Goal: Task Accomplishment & Management: Use online tool/utility

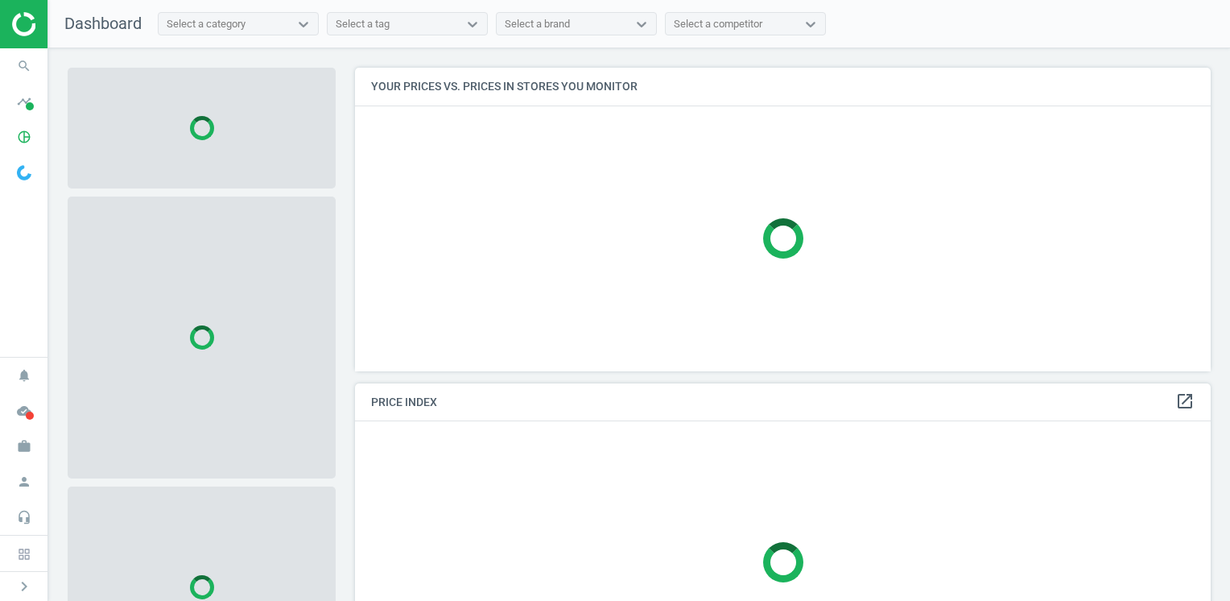
scroll to position [328, 868]
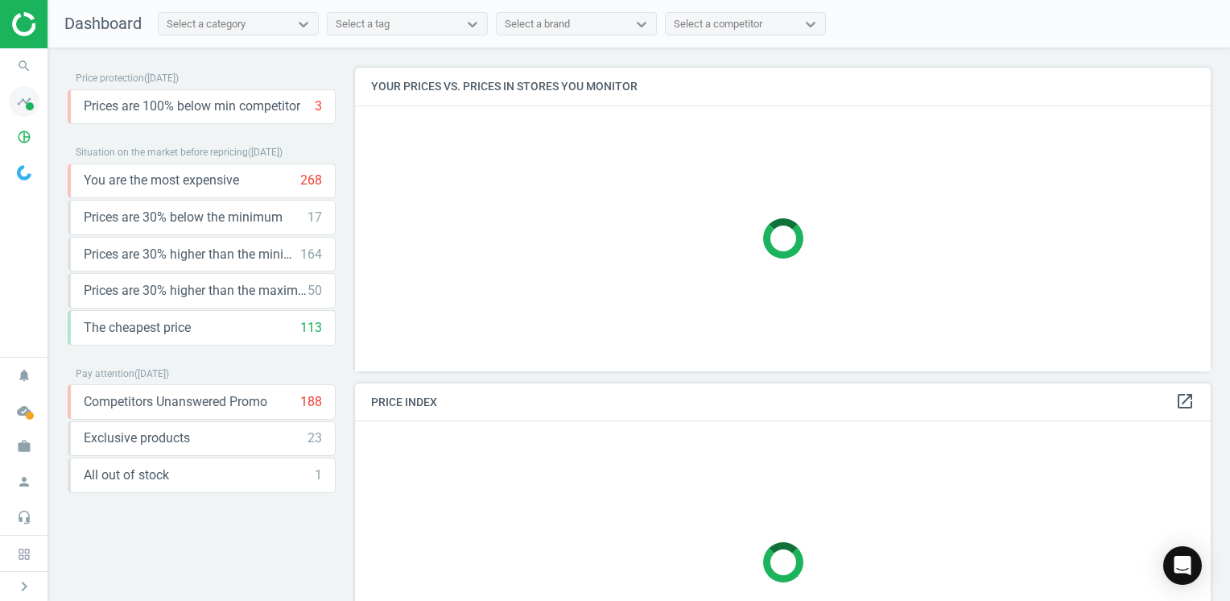
click at [26, 105] on span at bounding box center [30, 106] width 8 height 8
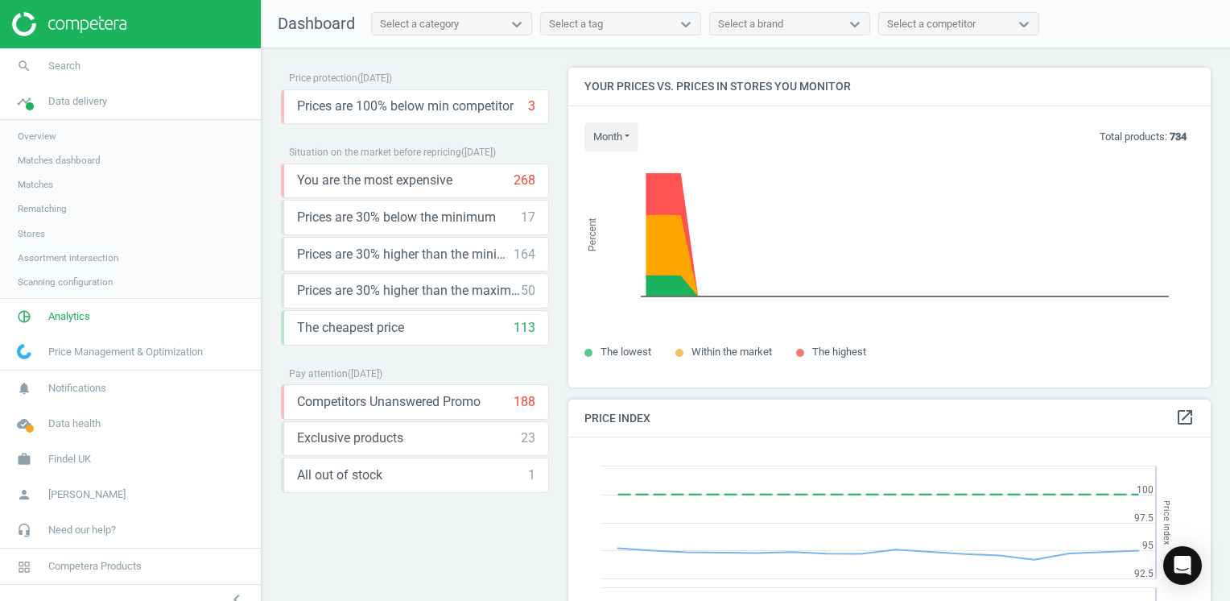
scroll to position [395, 655]
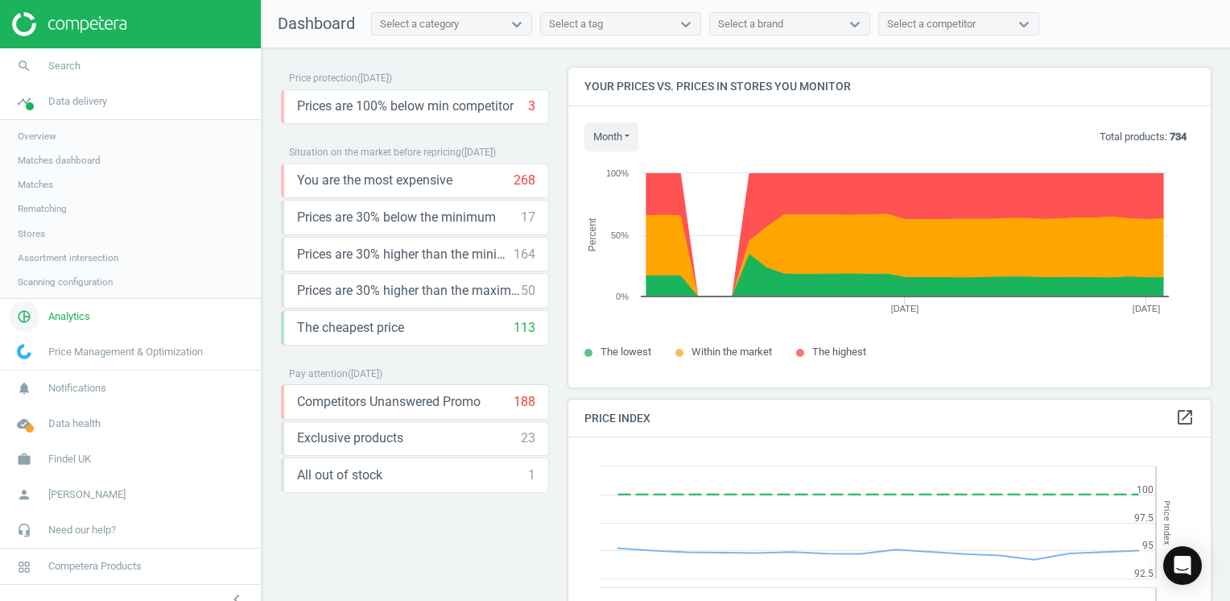
click at [23, 324] on icon "pie_chart_outlined" at bounding box center [24, 316] width 31 height 31
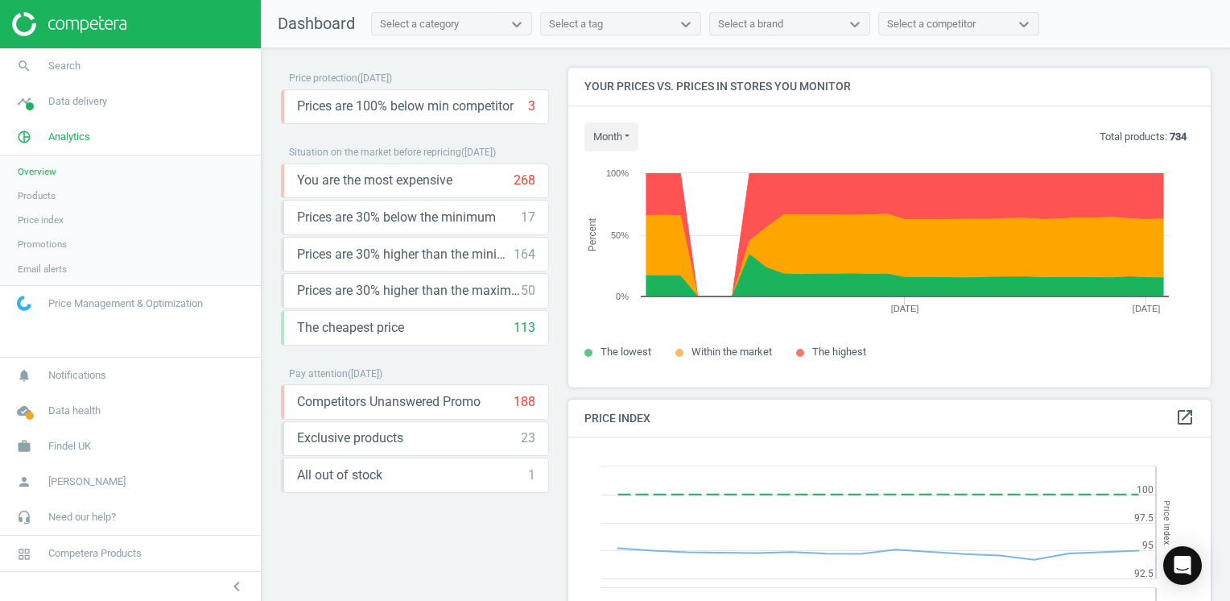
click at [39, 200] on span "Products" at bounding box center [37, 195] width 38 height 13
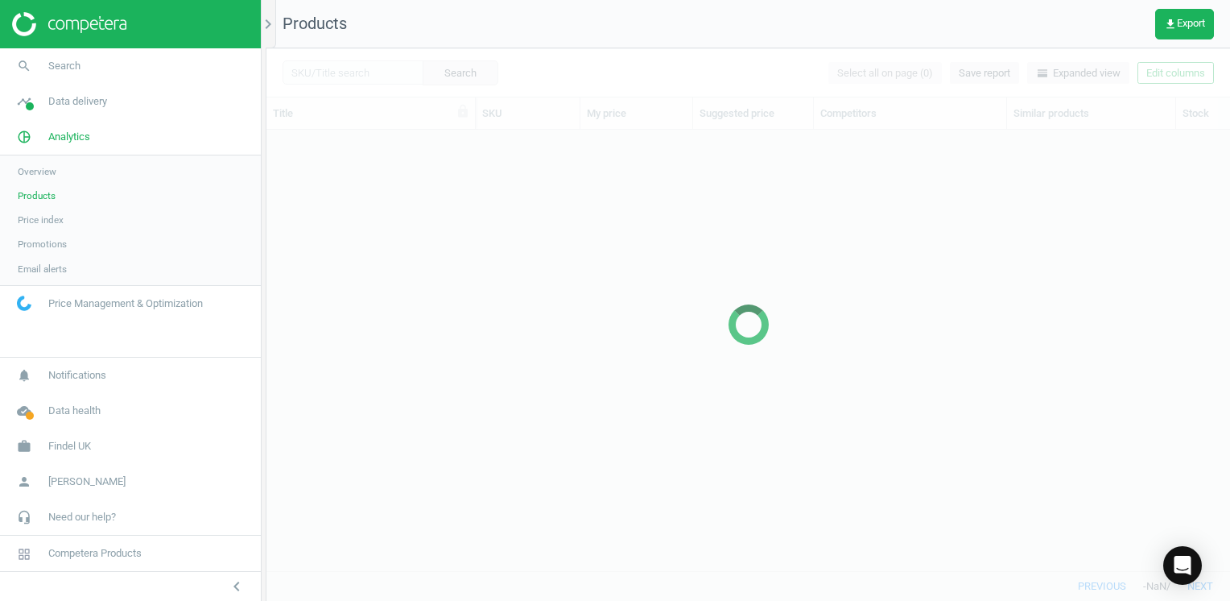
scroll to position [417, 951]
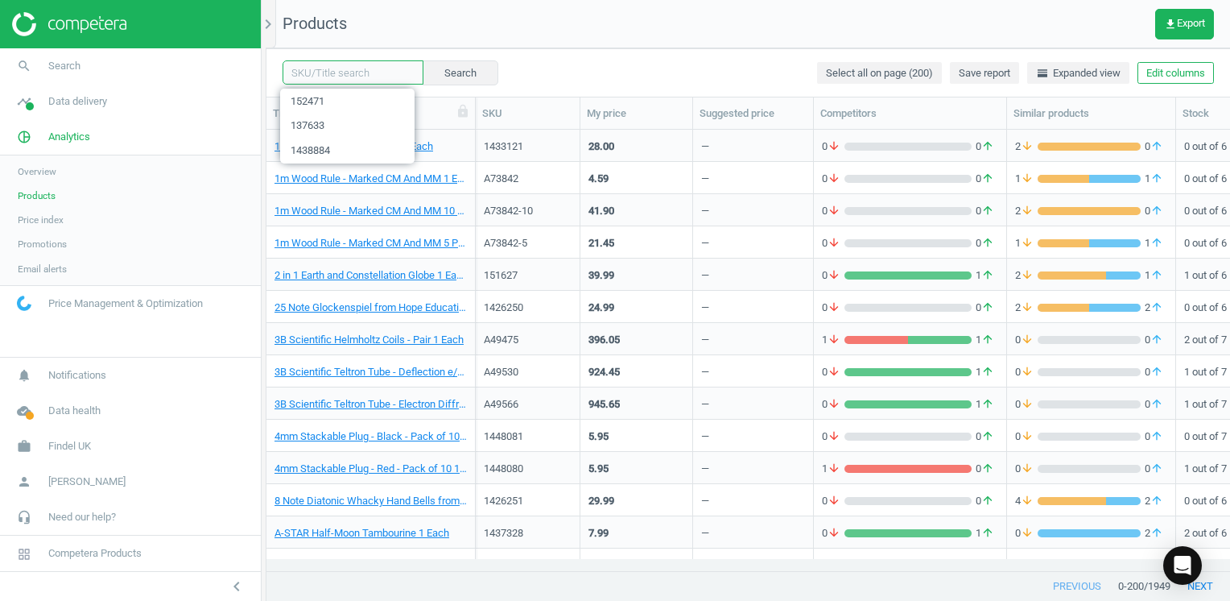
click at [332, 72] on input "text" at bounding box center [353, 72] width 141 height 24
paste input "H30804"
type input "H30804"
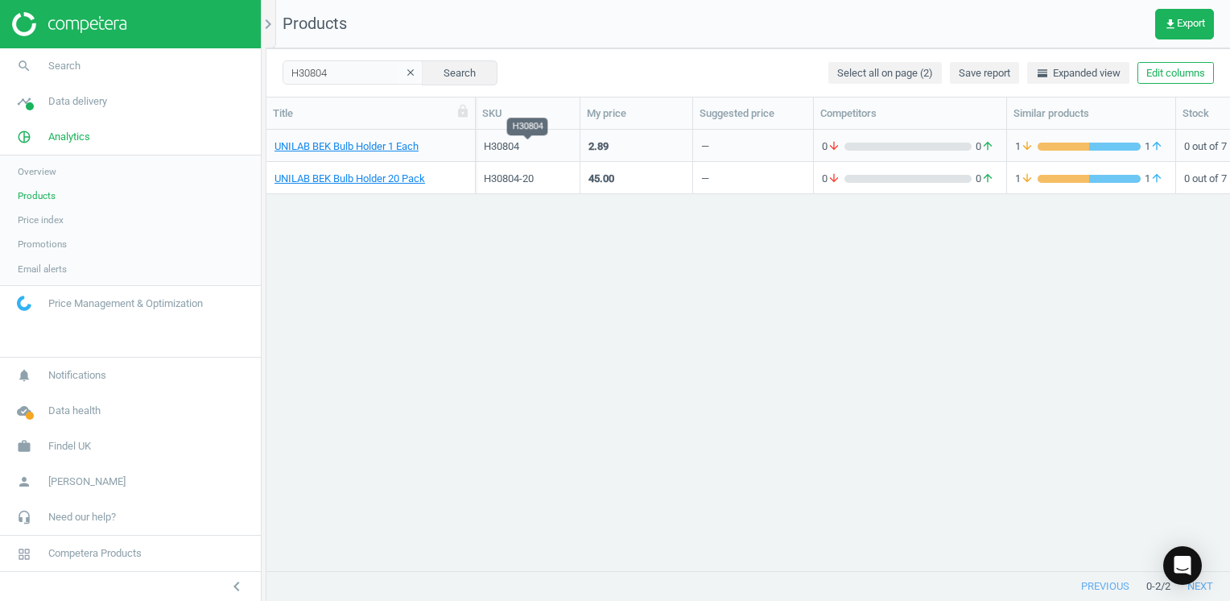
click at [502, 143] on div "H30804" at bounding box center [528, 146] width 88 height 14
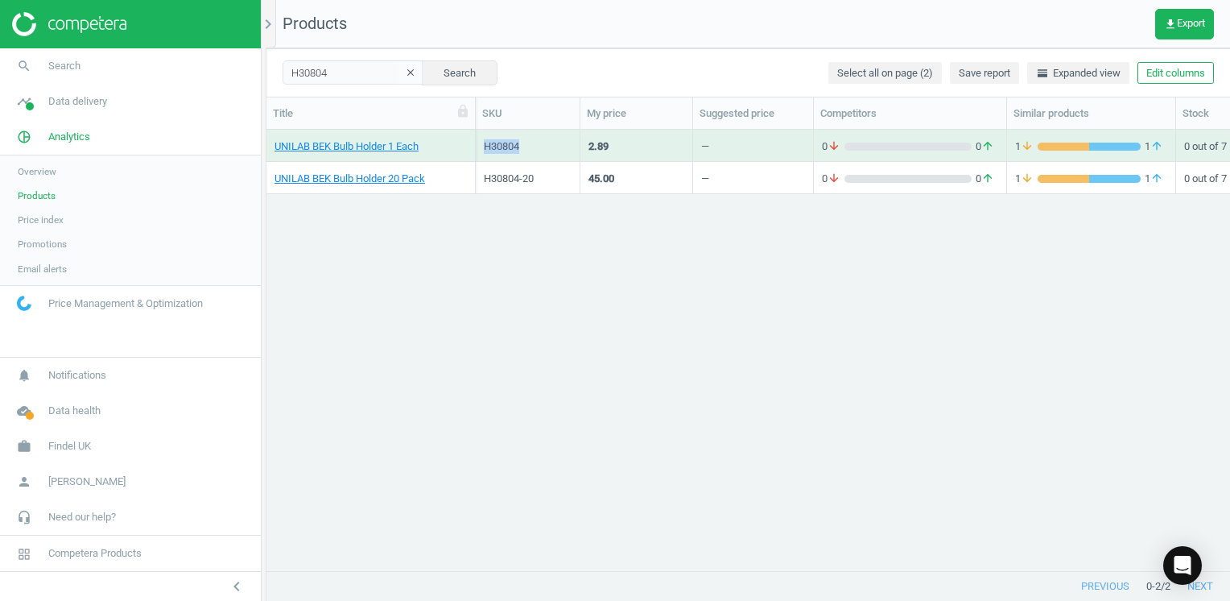
click at [502, 143] on div "H30804" at bounding box center [528, 146] width 88 height 14
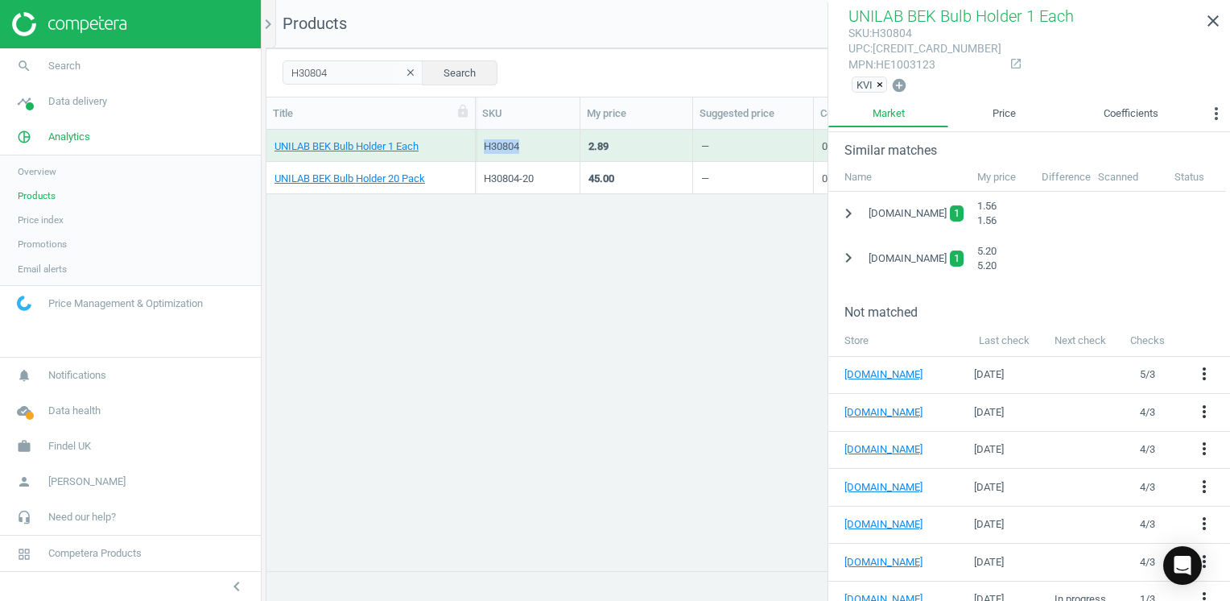
scroll to position [367, 0]
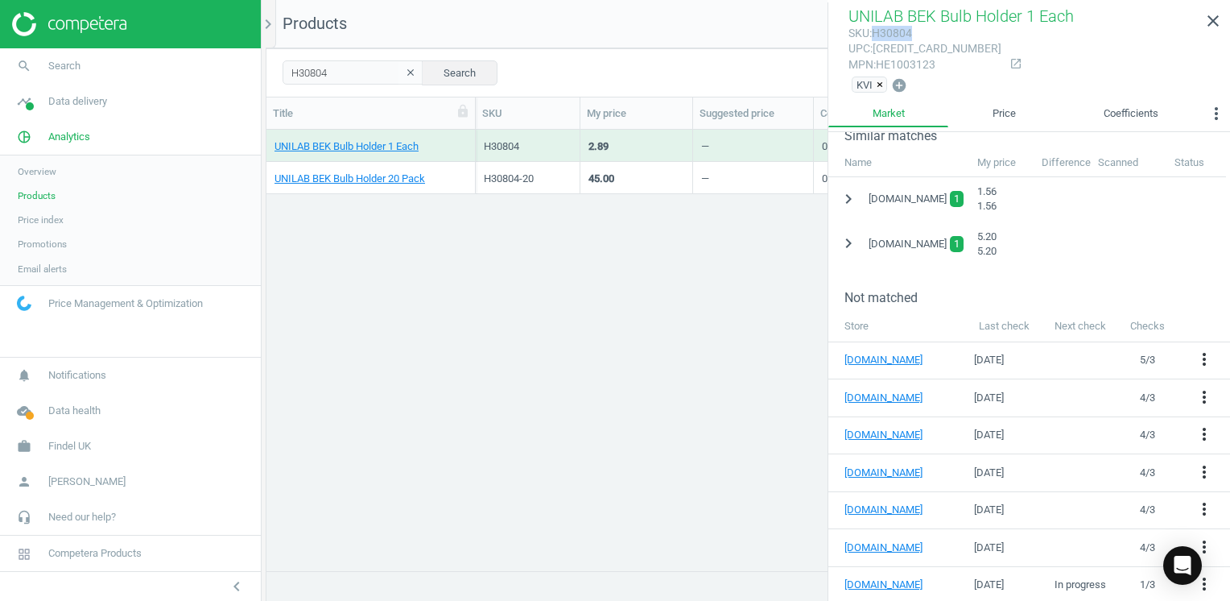
drag, startPoint x: 873, startPoint y: 31, endPoint x: 921, endPoint y: 35, distance: 48.5
click at [921, 35] on div "sku : H30804" at bounding box center [924, 33] width 153 height 15
copy div "H30804"
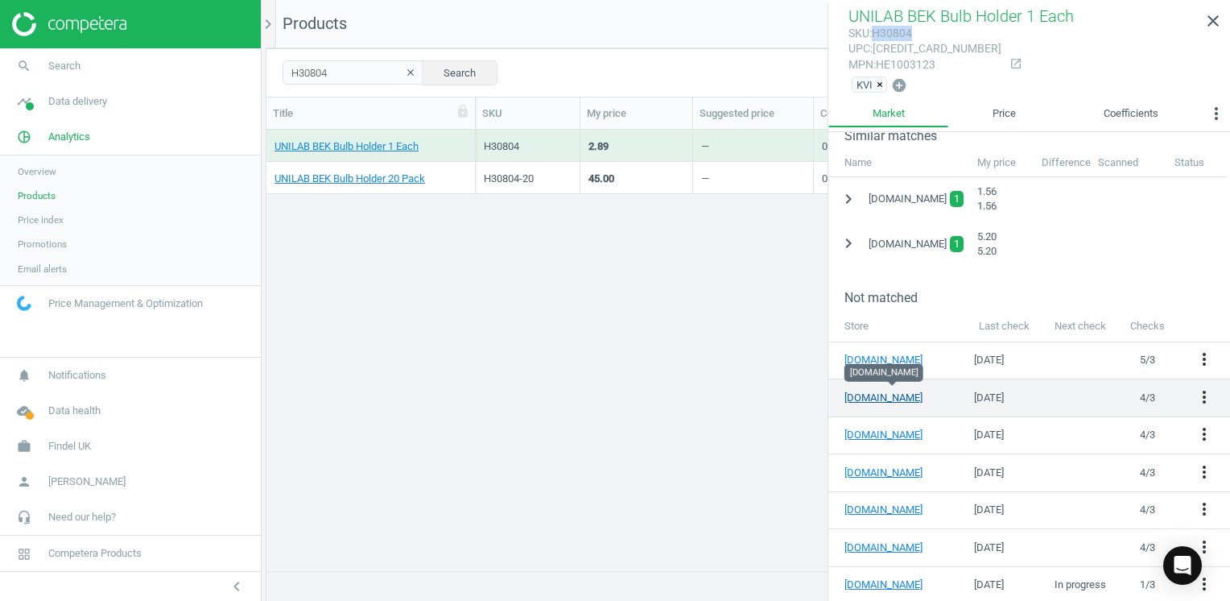
click at [902, 396] on link "[DOMAIN_NAME]" at bounding box center [892, 397] width 97 height 14
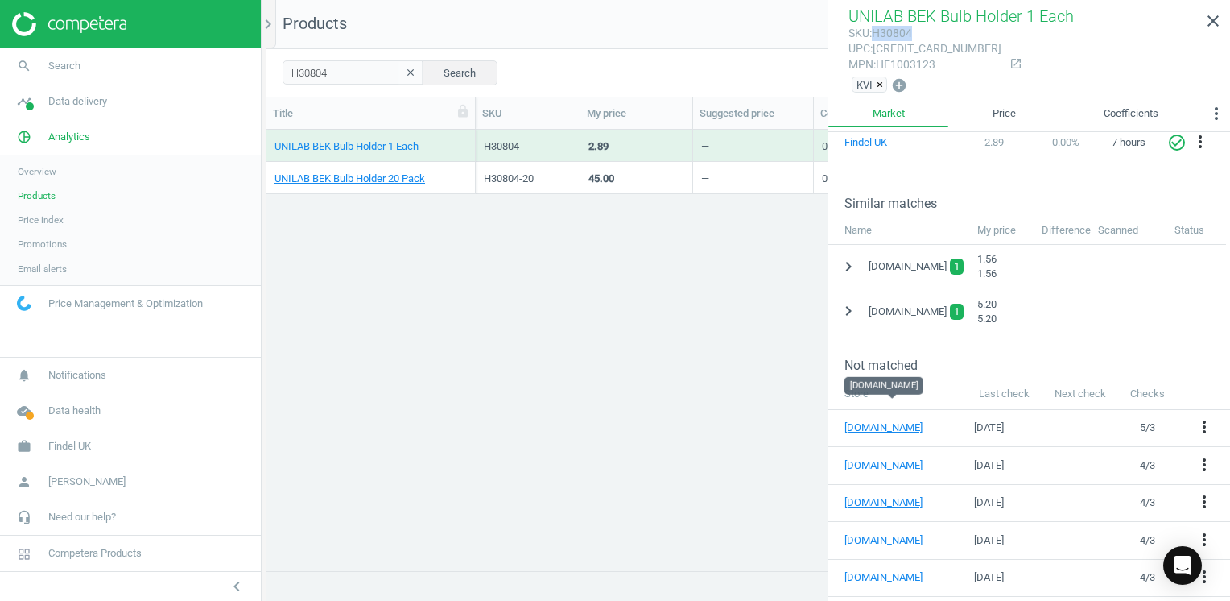
scroll to position [206, 0]
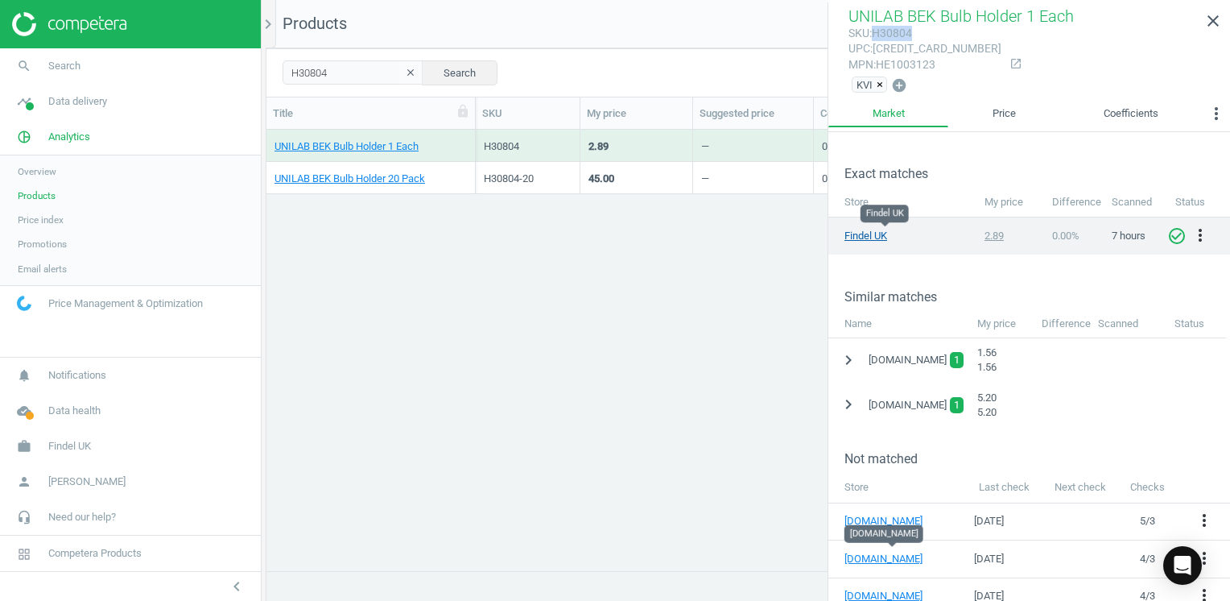
click at [868, 236] on link "Findel UK" at bounding box center [884, 236] width 80 height 14
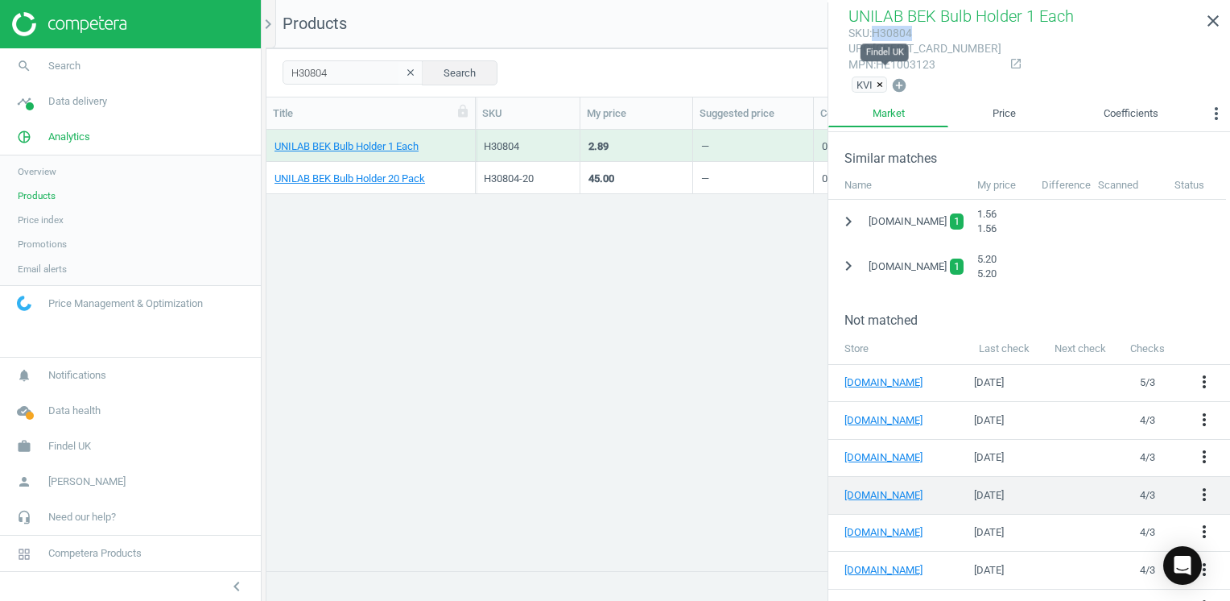
scroll to position [367, 0]
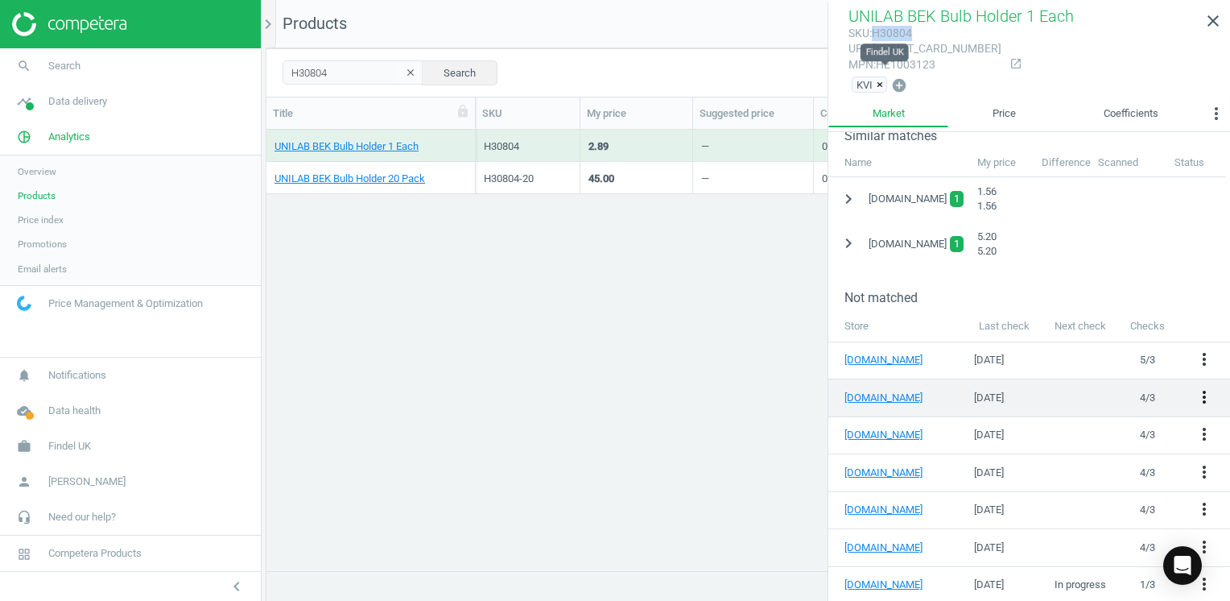
click at [1195, 391] on icon "more_vert" at bounding box center [1204, 396] width 19 height 19
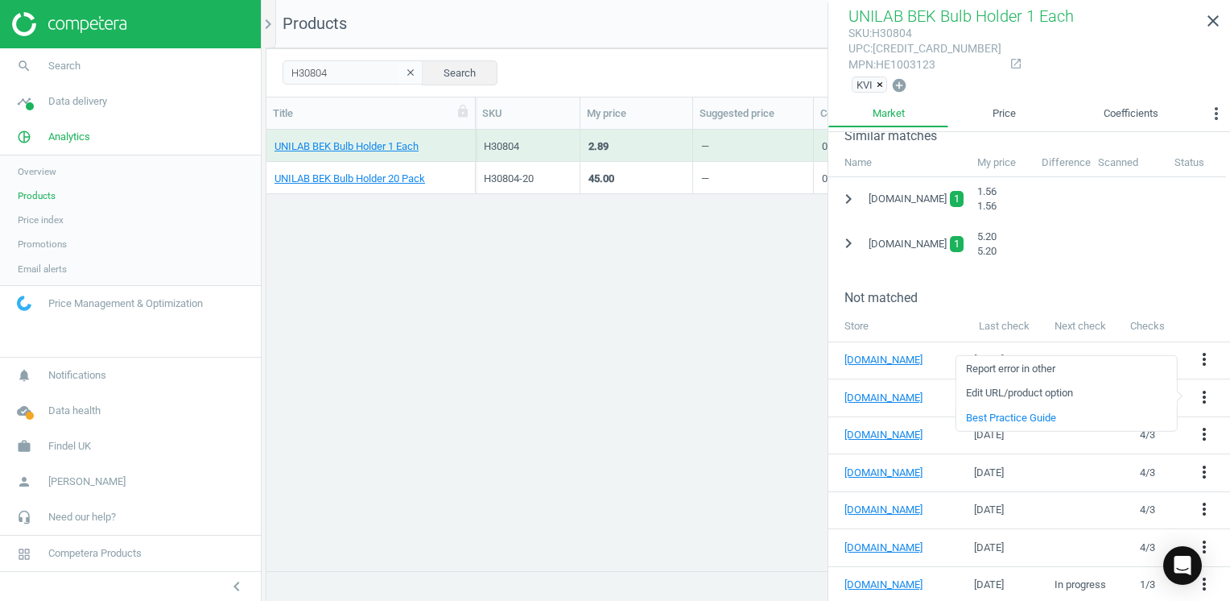
click at [997, 392] on link "Edit URL/product option" at bounding box center [1066, 393] width 221 height 25
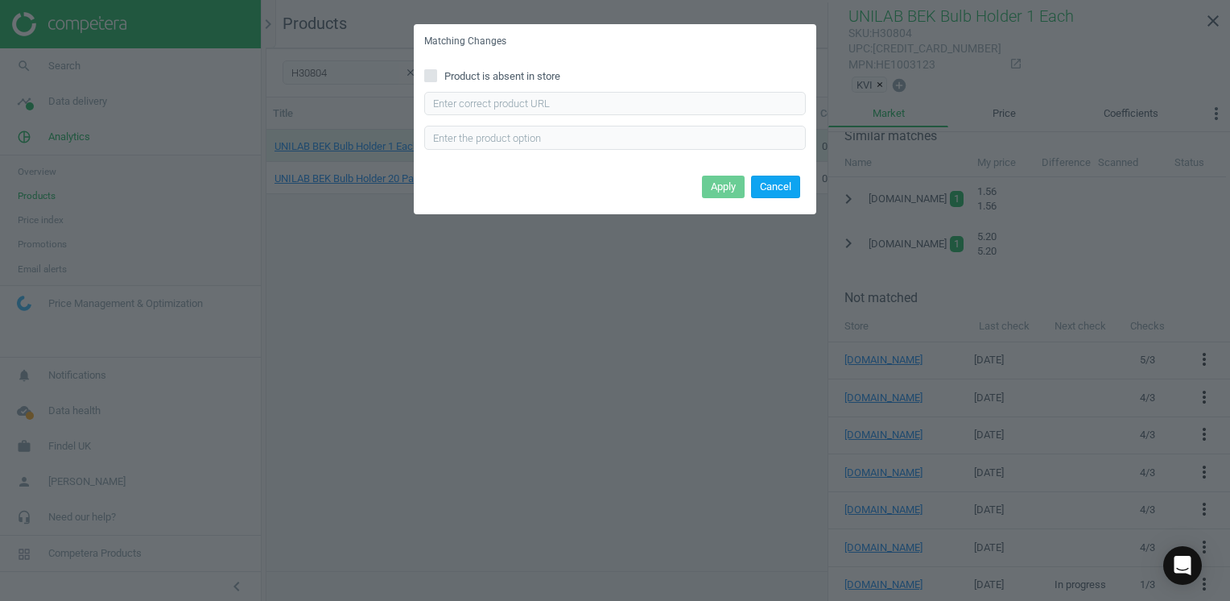
click at [781, 192] on button "Cancel" at bounding box center [775, 186] width 49 height 23
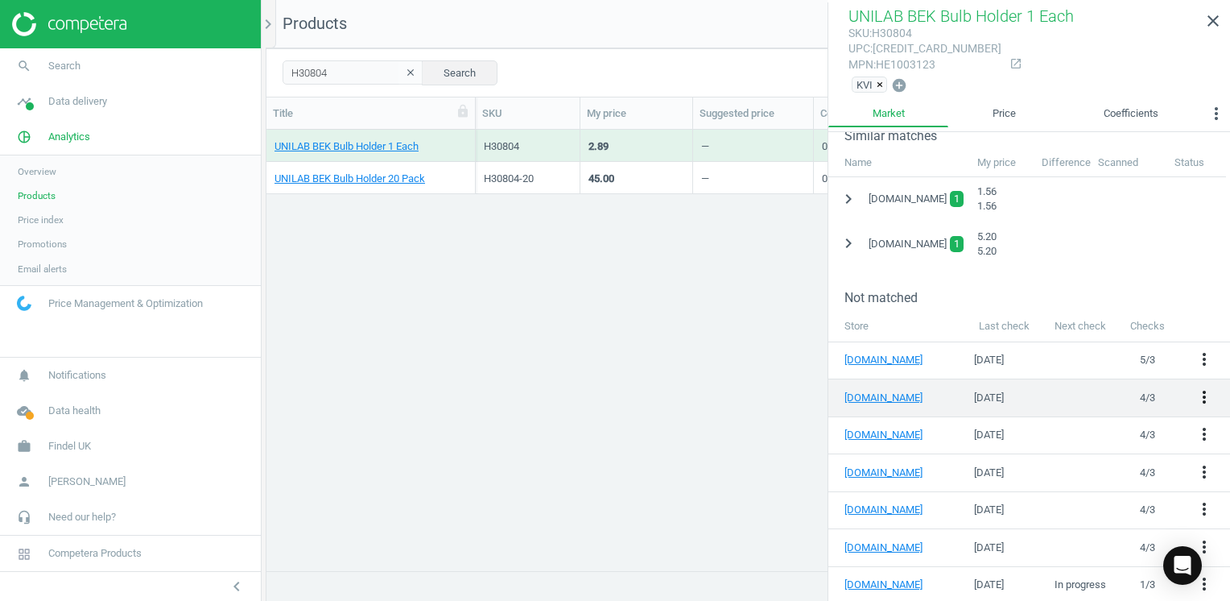
click at [1195, 394] on icon "more_vert" at bounding box center [1204, 396] width 19 height 19
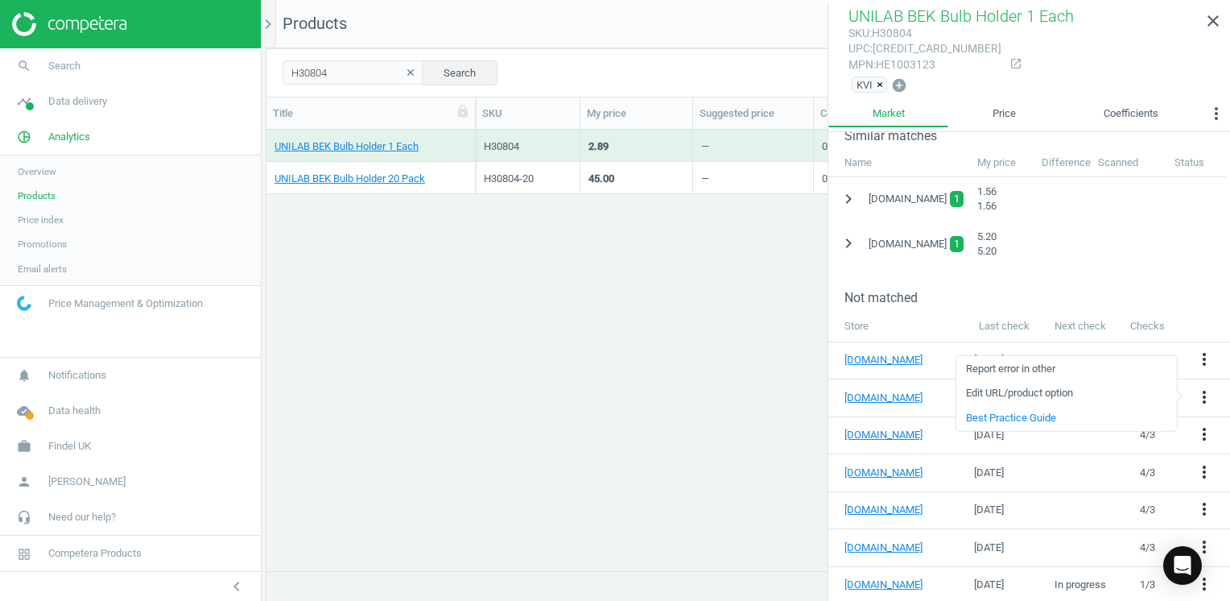
click at [720, 391] on div "UNILAB BEK Bulb Holder 1 Each H30804 2.89 — 0 arrow_downward 0 arrow_upward 1 a…" at bounding box center [748, 344] width 964 height 429
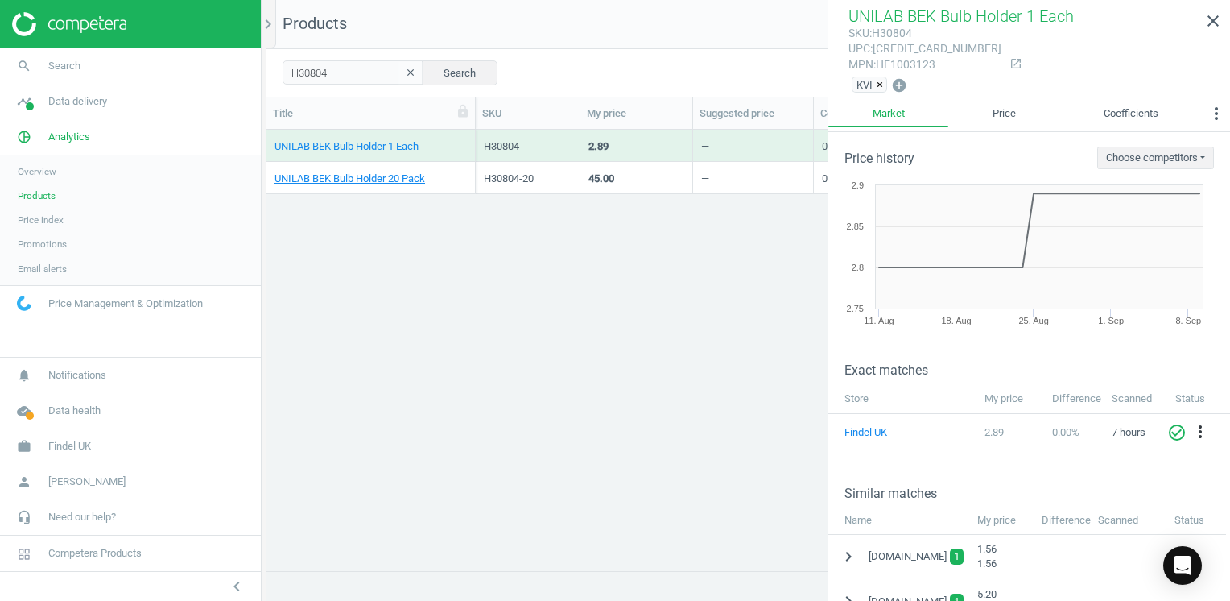
scroll to position [0, 0]
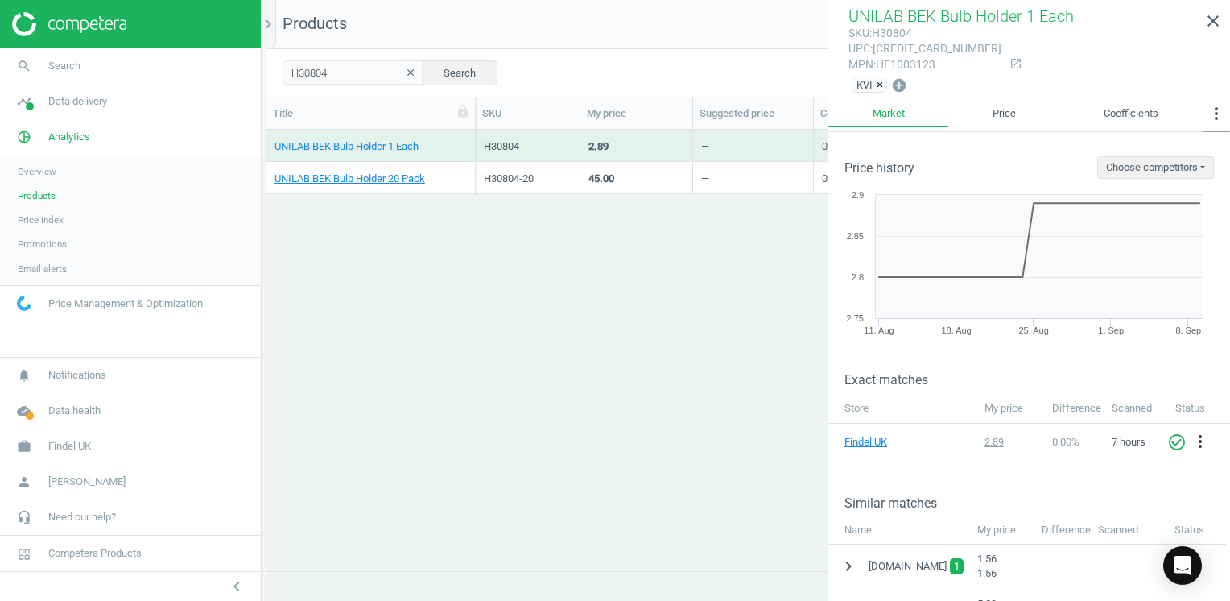
click at [1212, 114] on icon "more_vert" at bounding box center [1216, 113] width 19 height 19
click at [1161, 151] on button "Similar matches" at bounding box center [1175, 146] width 105 height 19
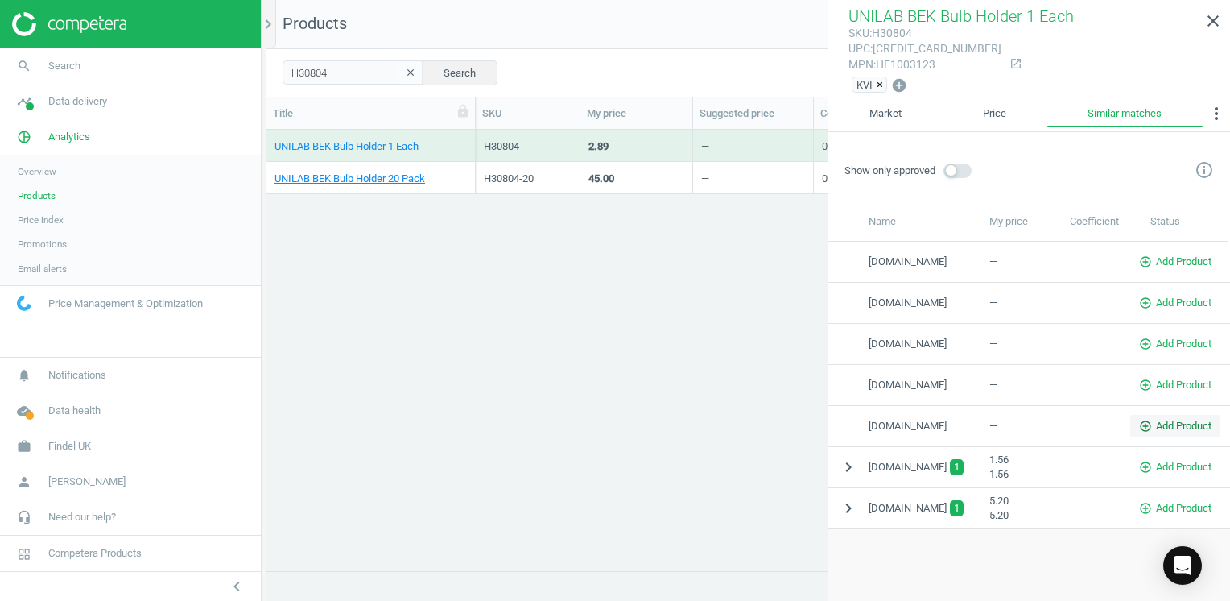
click at [1146, 423] on icon "add_circle_outline" at bounding box center [1145, 425] width 13 height 13
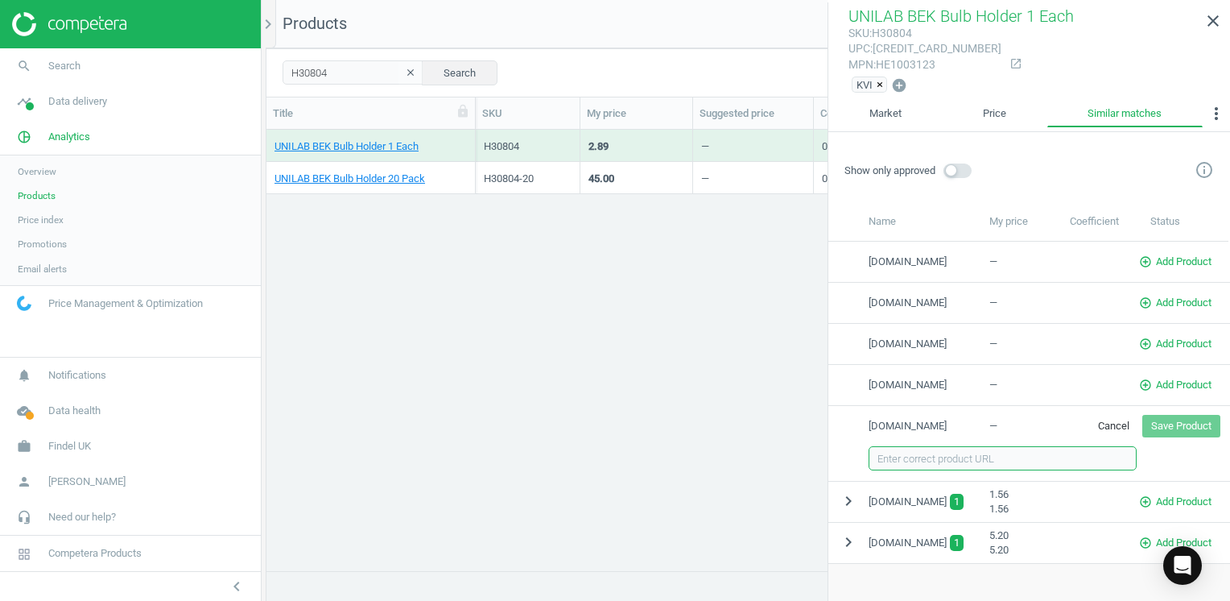
click at [923, 455] on input "text" at bounding box center [1003, 458] width 268 height 24
paste input "[URL][DOMAIN_NAME]"
type input "[URL][DOMAIN_NAME]"
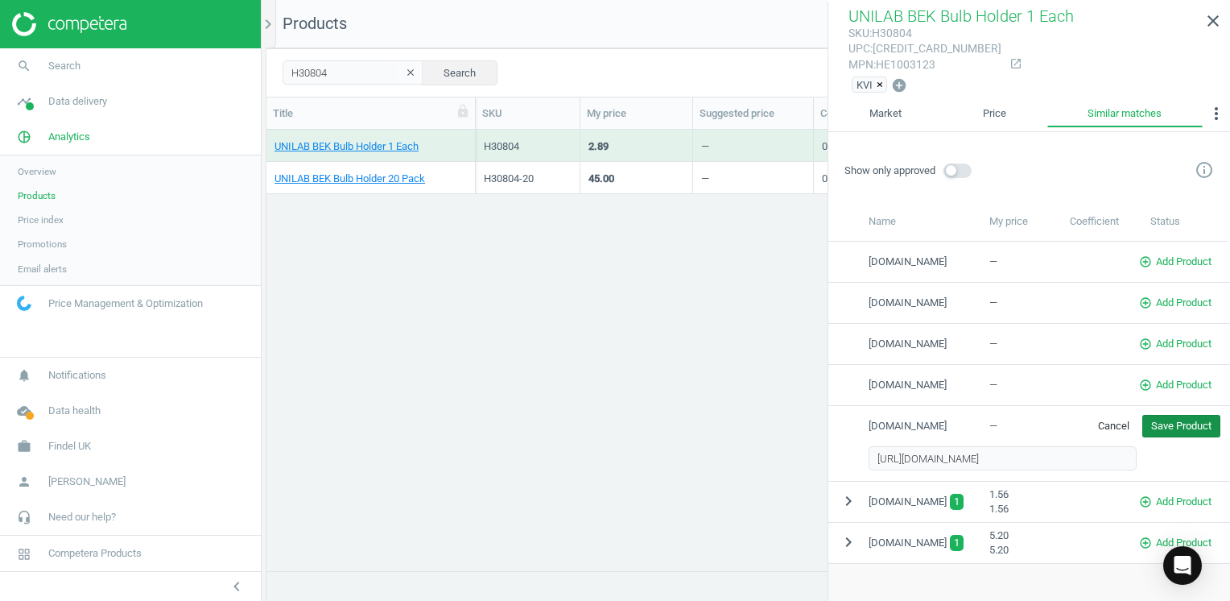
click at [1172, 423] on button "Save Product" at bounding box center [1181, 426] width 78 height 23
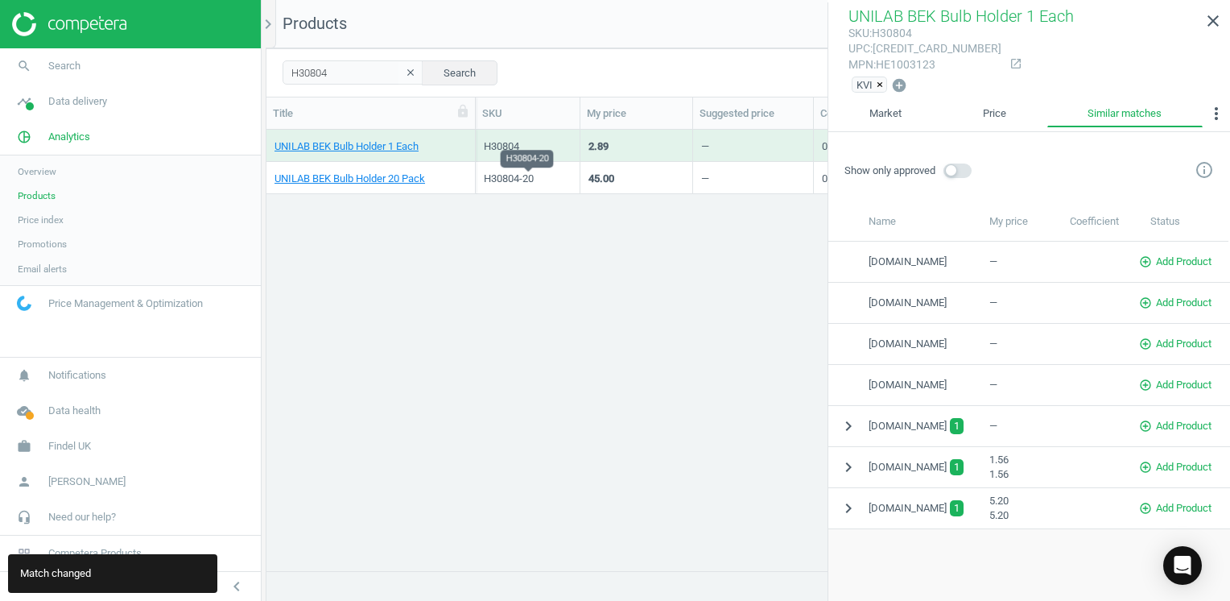
click at [506, 175] on div "H30804-20" at bounding box center [528, 178] width 88 height 14
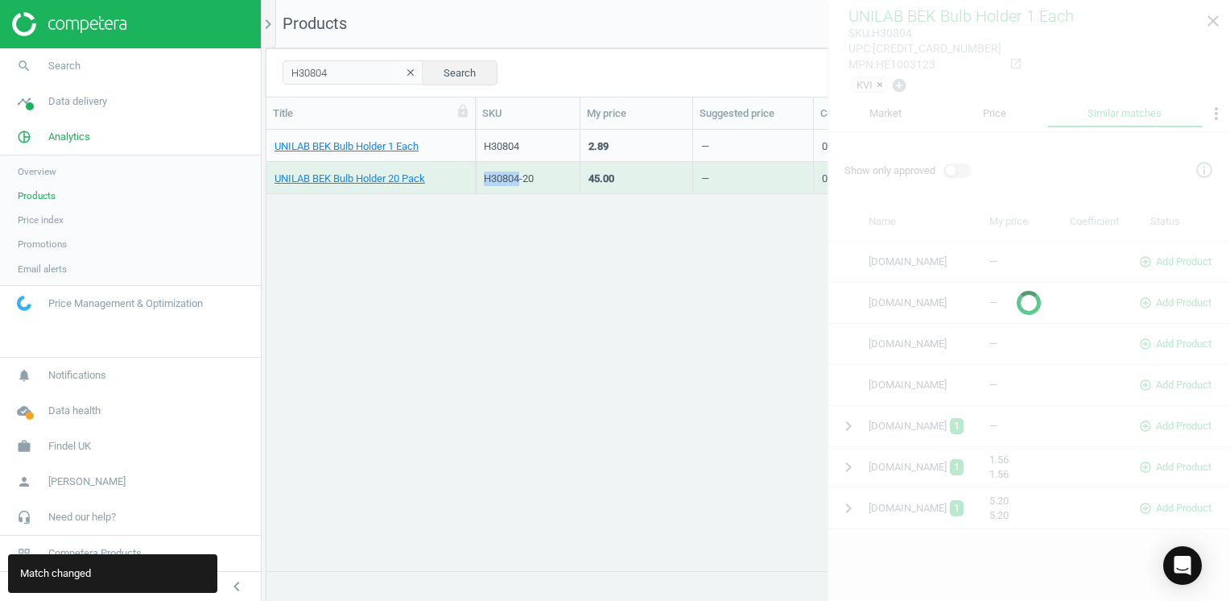
click at [506, 175] on div "H30804-20" at bounding box center [528, 178] width 88 height 14
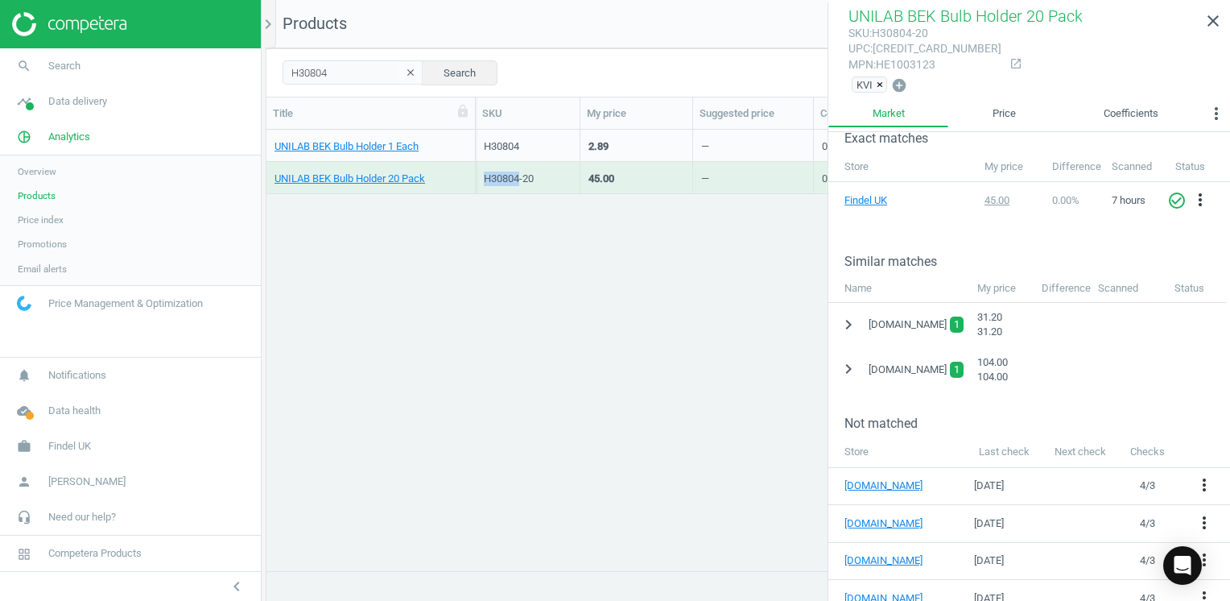
scroll to position [367, 0]
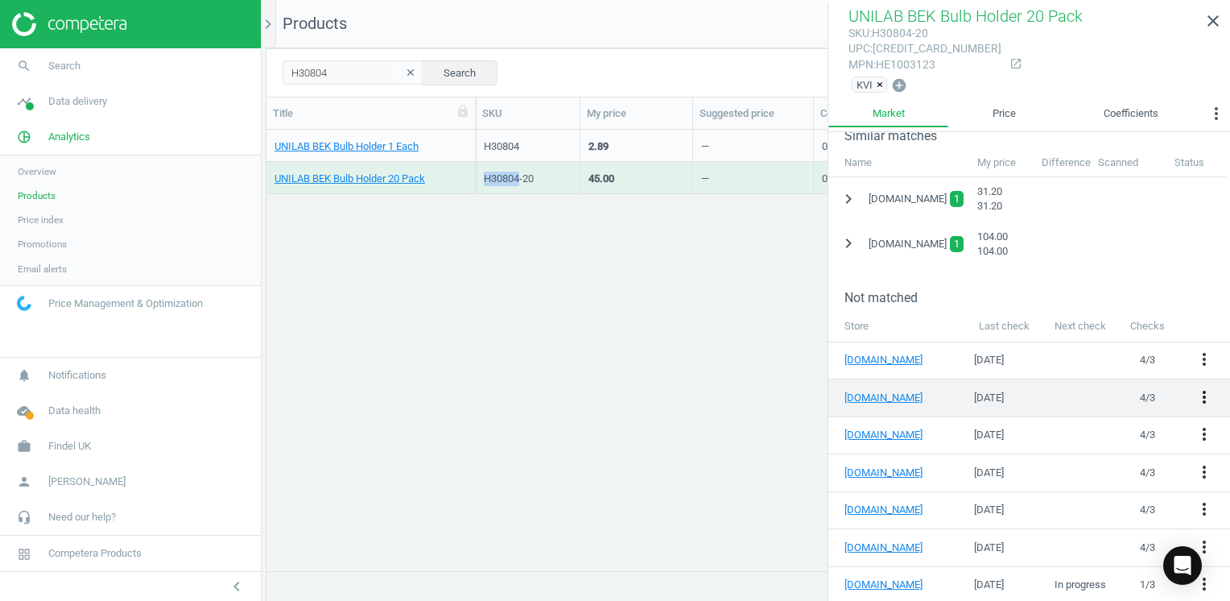
click at [1198, 397] on icon "more_vert" at bounding box center [1204, 396] width 19 height 19
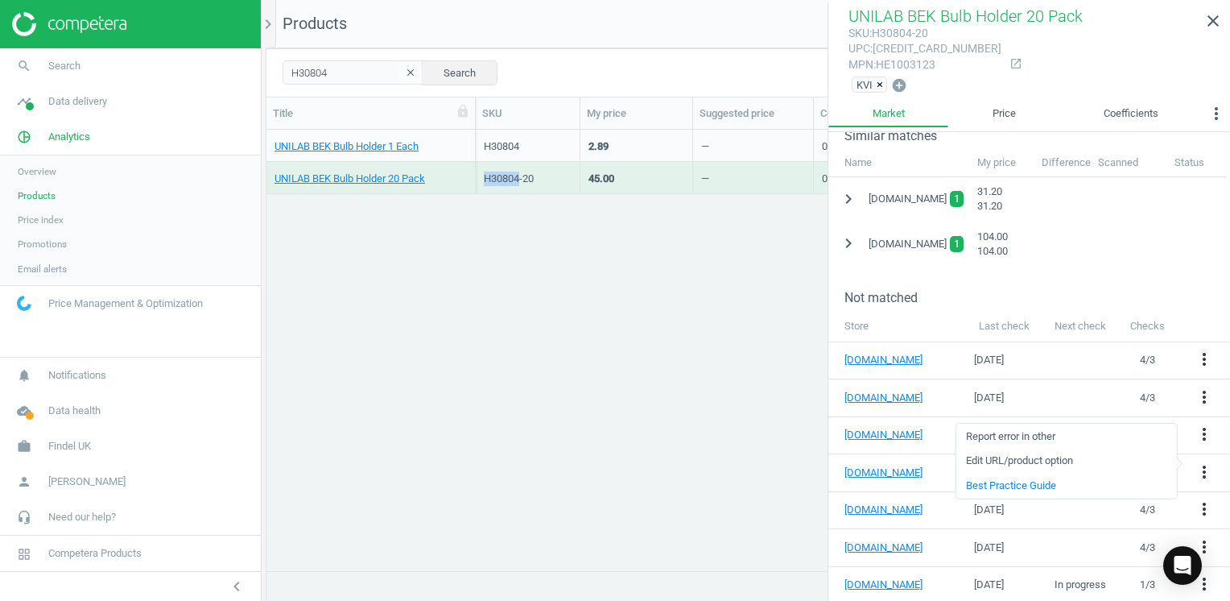
scroll to position [126, 0]
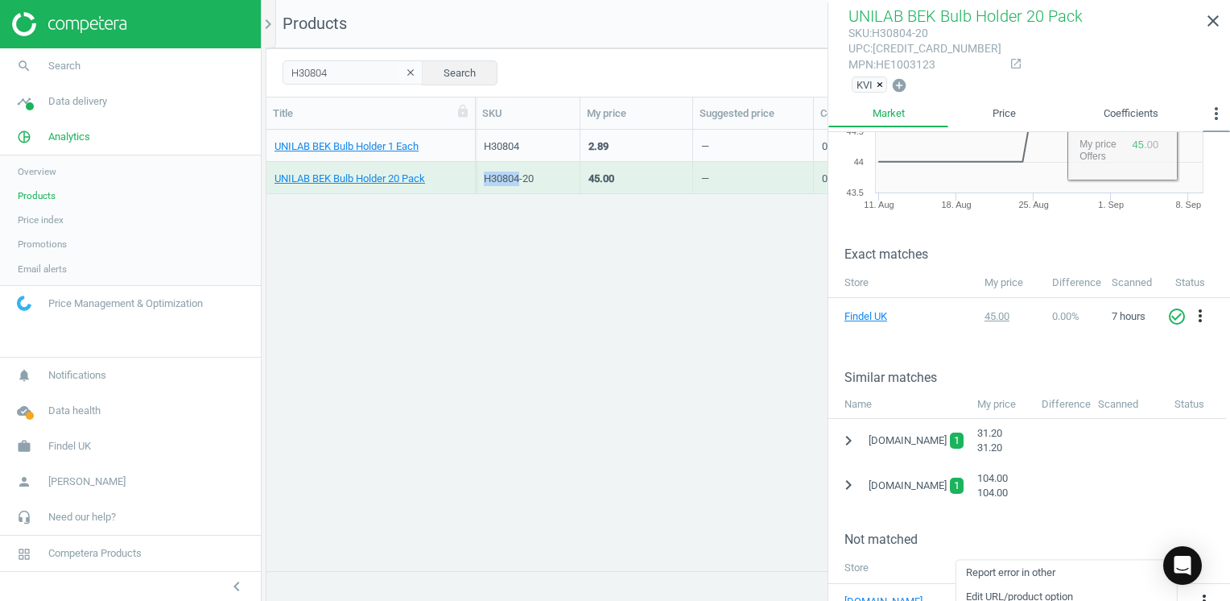
click at [1213, 111] on icon "more_vert" at bounding box center [1216, 113] width 19 height 19
click at [1178, 142] on button "Similar matches" at bounding box center [1175, 146] width 105 height 19
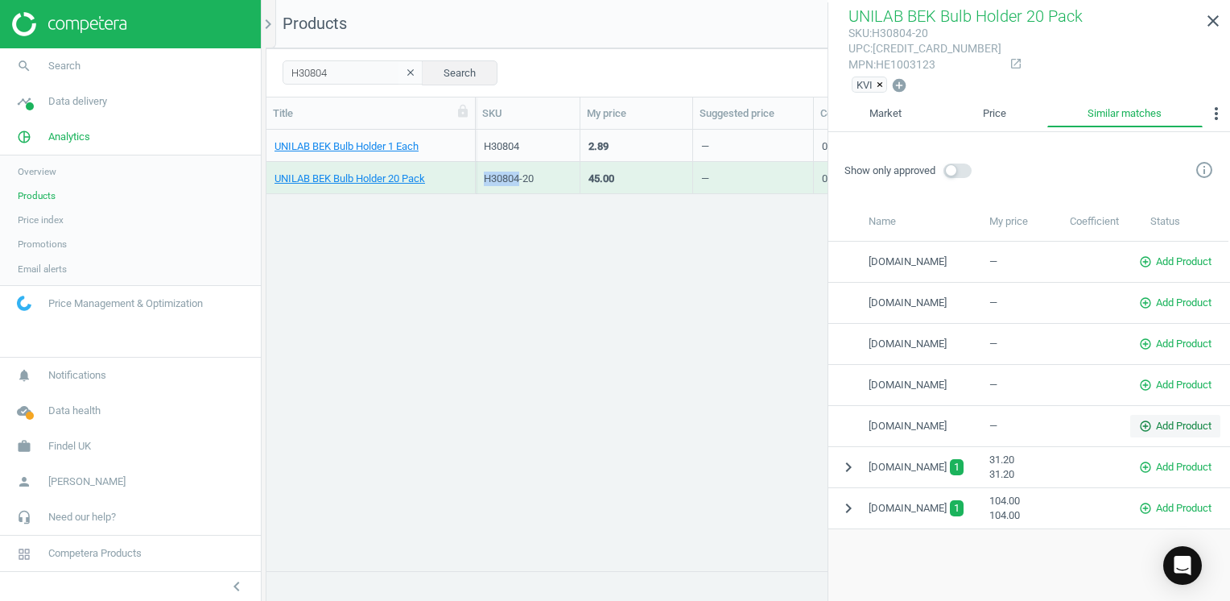
click at [1146, 423] on icon "add_circle_outline" at bounding box center [1145, 425] width 13 height 13
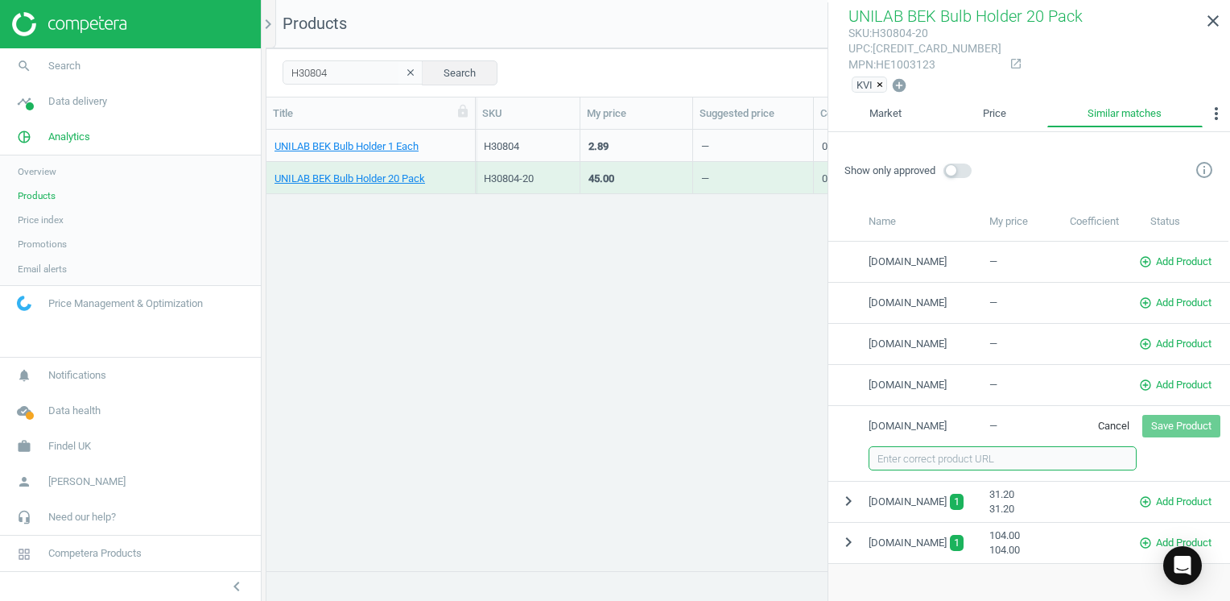
click at [914, 456] on input "text" at bounding box center [1003, 458] width 268 height 24
paste input "[URL][DOMAIN_NAME]"
type input "[URL][DOMAIN_NAME]"
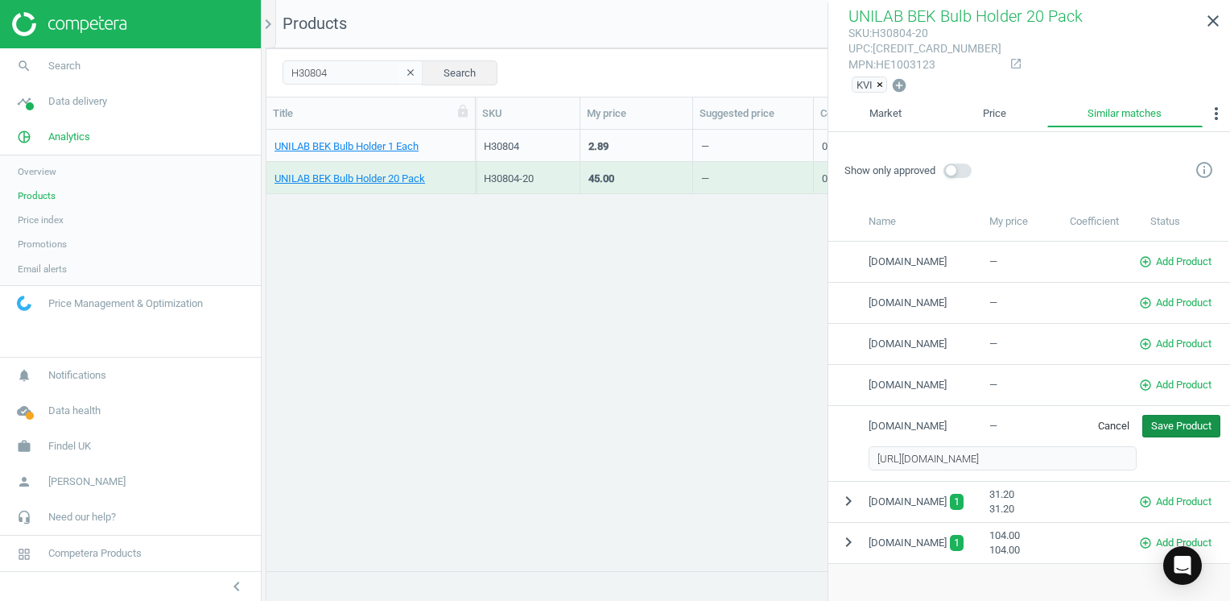
click at [1198, 420] on button "Save Product" at bounding box center [1181, 426] width 78 height 23
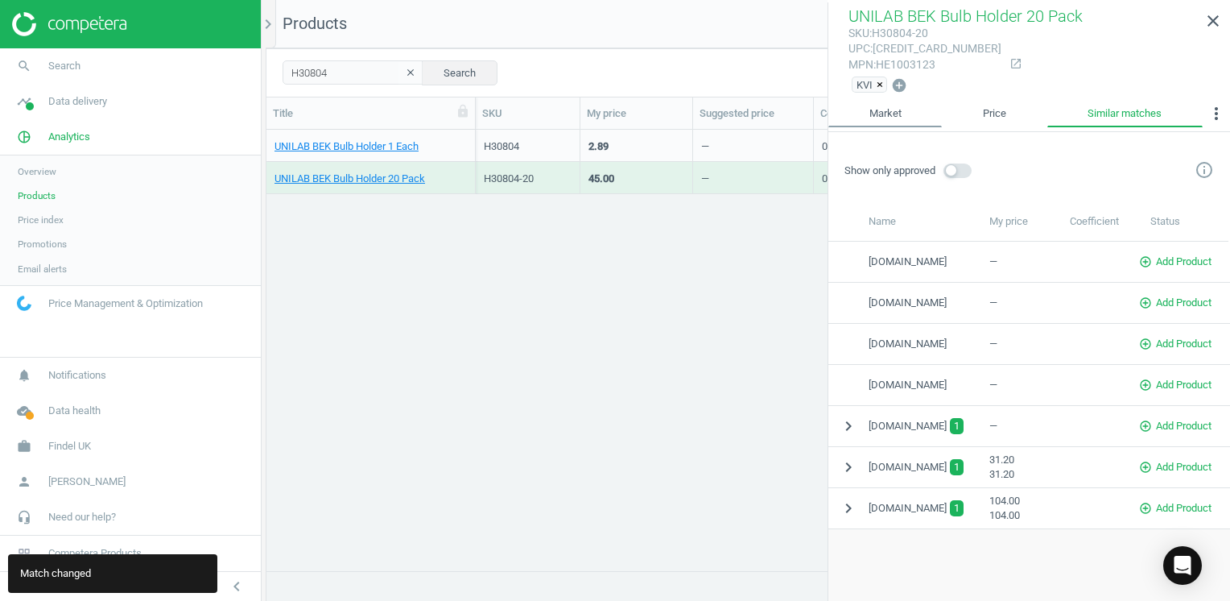
click at [894, 118] on link "Market" at bounding box center [885, 113] width 114 height 27
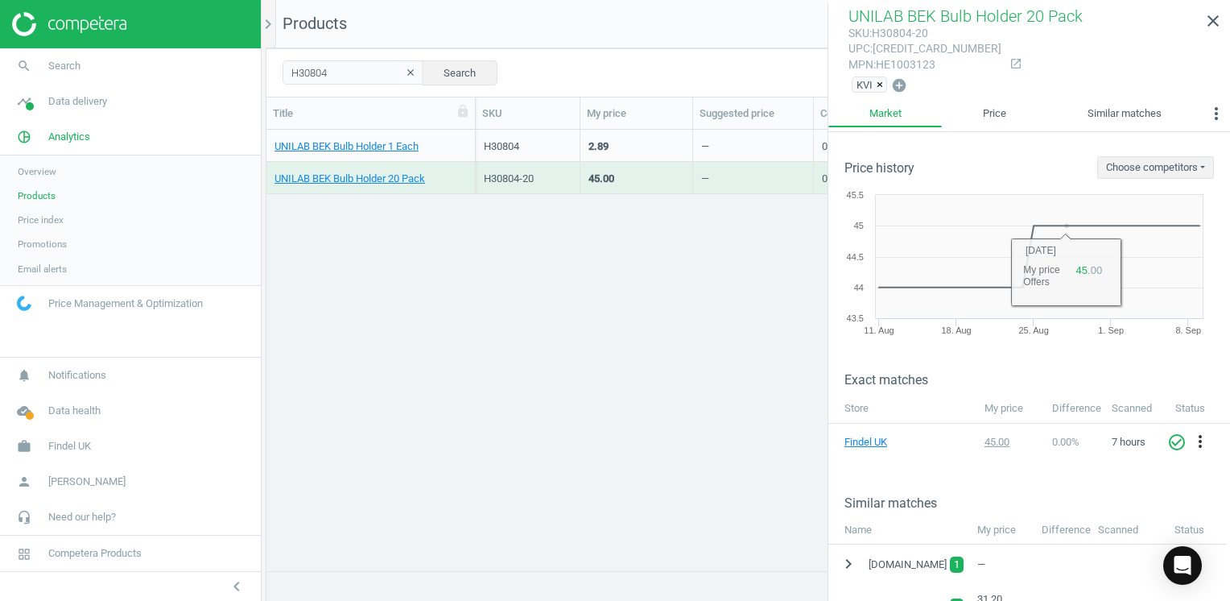
scroll to position [241, 0]
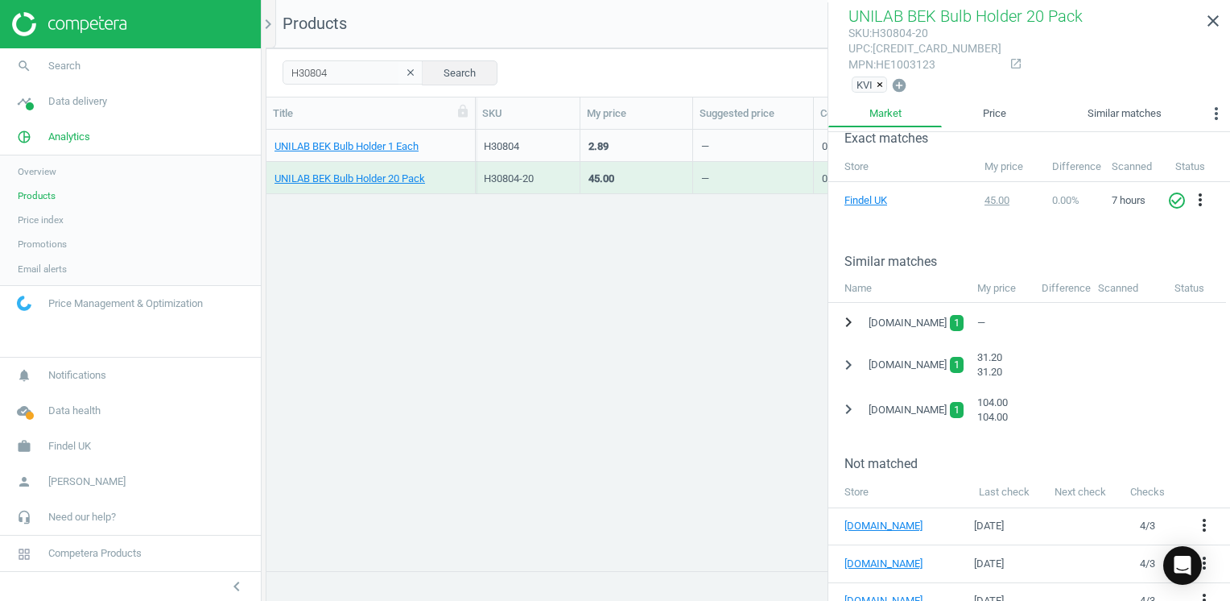
click at [845, 317] on icon "chevron_right" at bounding box center [848, 321] width 19 height 19
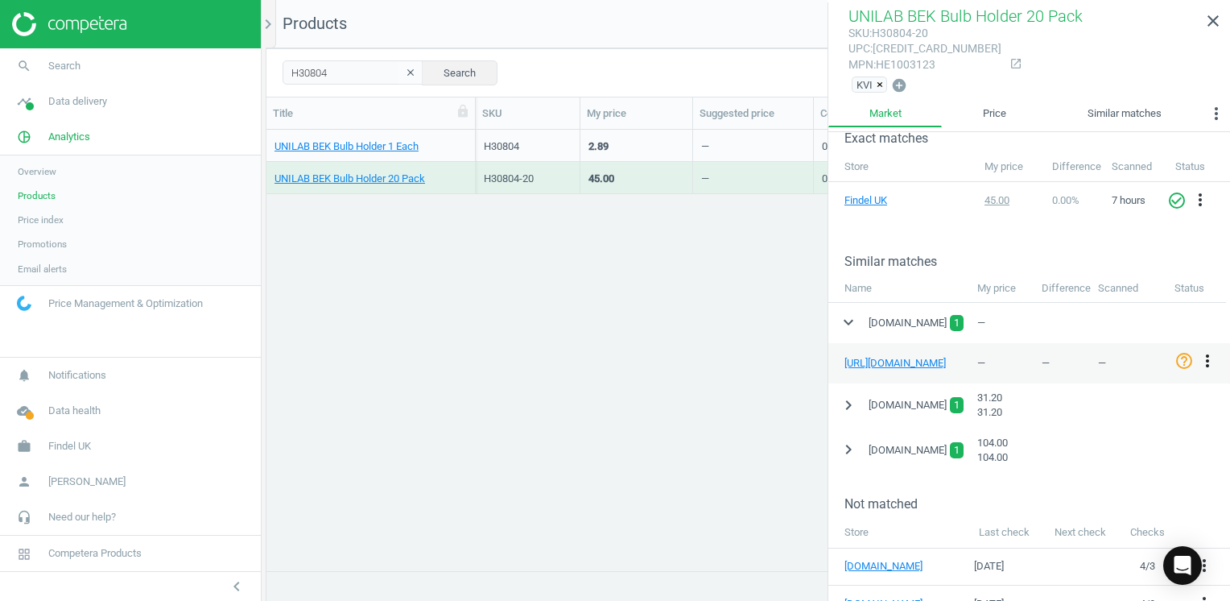
click at [1207, 357] on icon "more_vert" at bounding box center [1207, 360] width 19 height 19
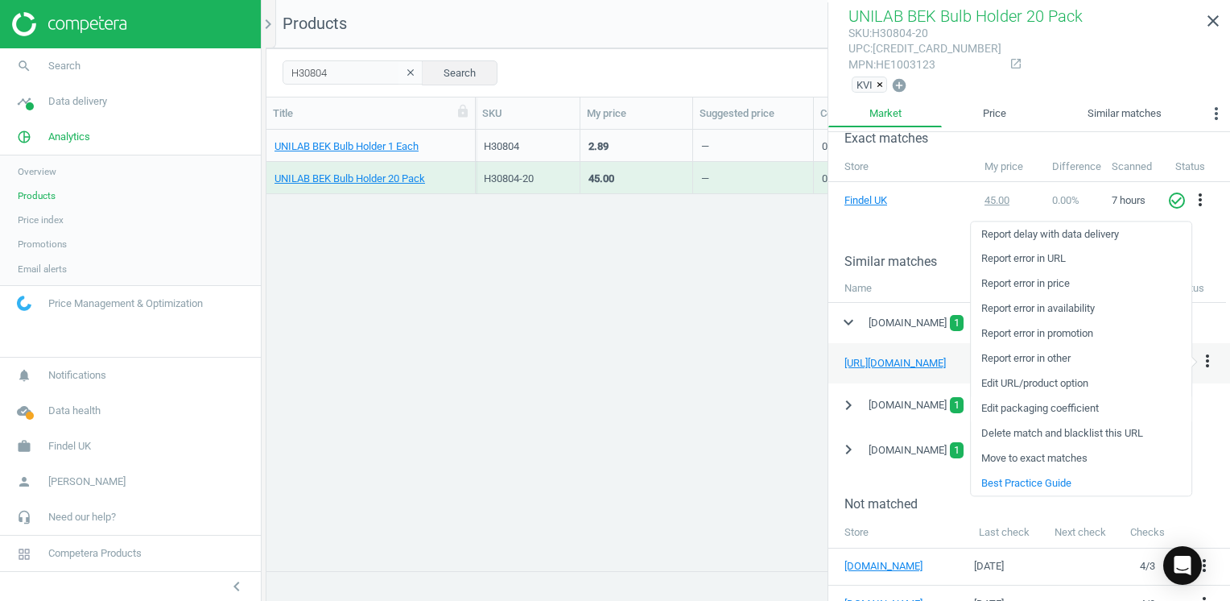
click at [1067, 408] on link "Edit packaging coefficient" at bounding box center [1081, 408] width 221 height 25
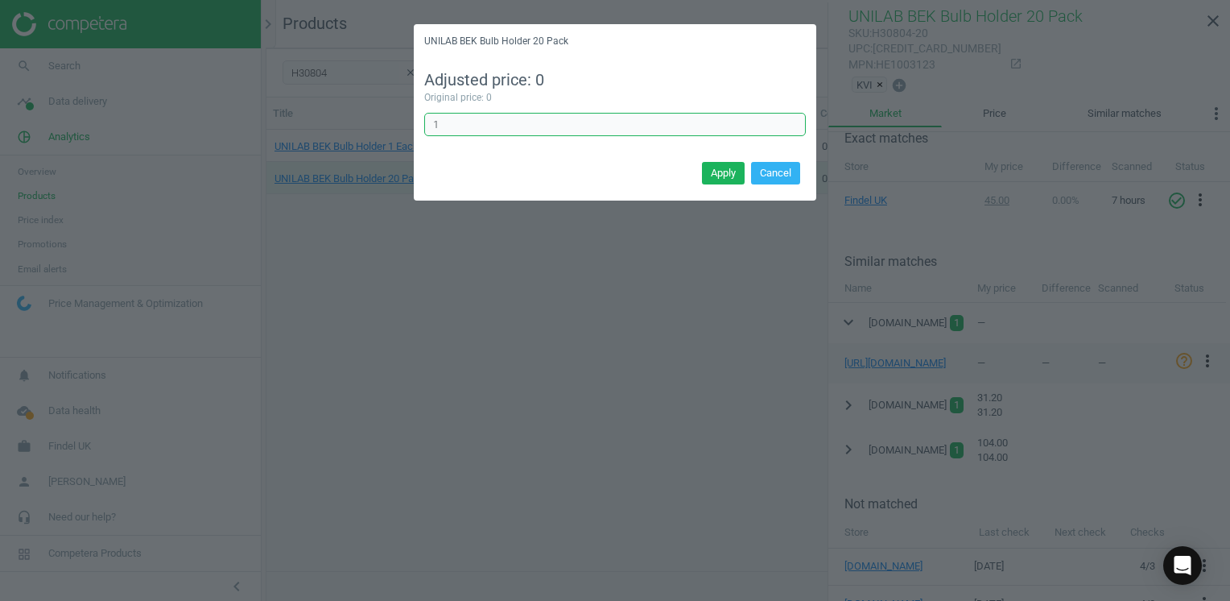
drag, startPoint x: 452, startPoint y: 120, endPoint x: 416, endPoint y: 115, distance: 35.7
click at [416, 115] on div "Adjusted price: 0 Original price: 0 1 Error in formula" at bounding box center [615, 108] width 402 height 99
type input "20"
click at [730, 169] on button "Apply" at bounding box center [723, 173] width 43 height 23
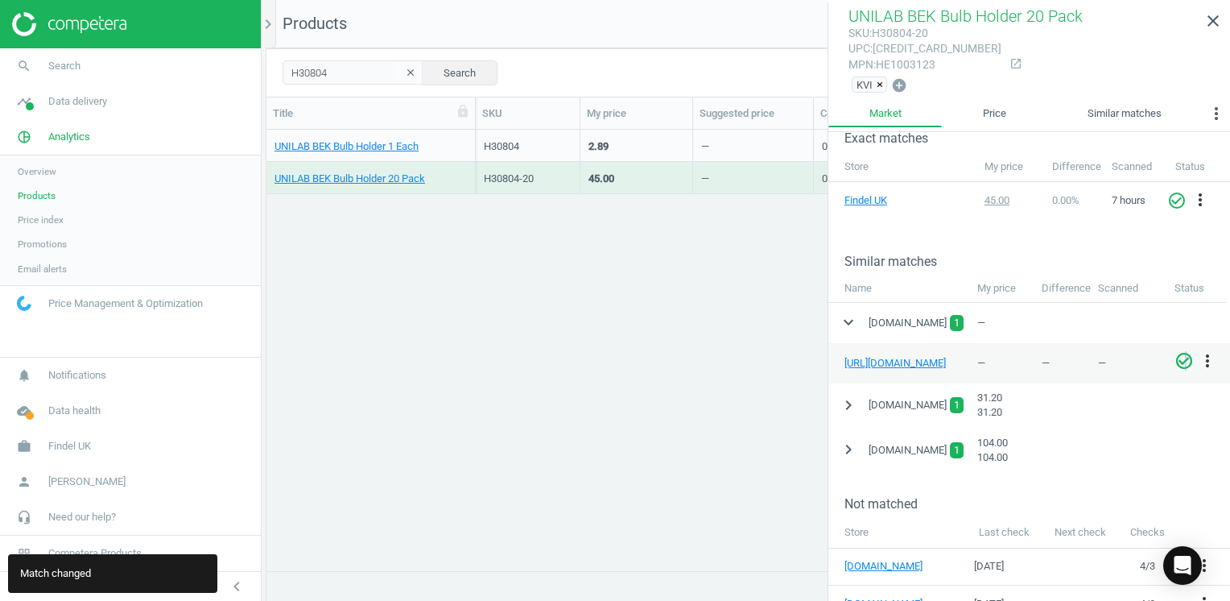
click at [1184, 354] on icon "check_circle_outline" at bounding box center [1183, 360] width 19 height 19
click at [999, 118] on link "Price" at bounding box center [994, 113] width 105 height 27
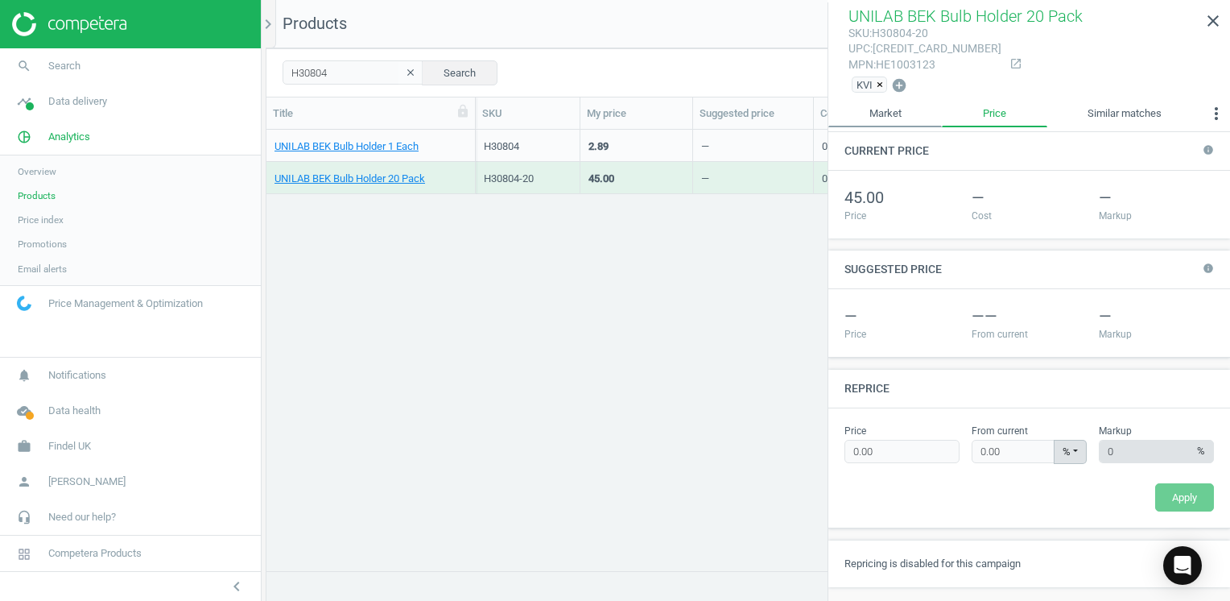
click at [878, 113] on link "Market" at bounding box center [885, 113] width 114 height 27
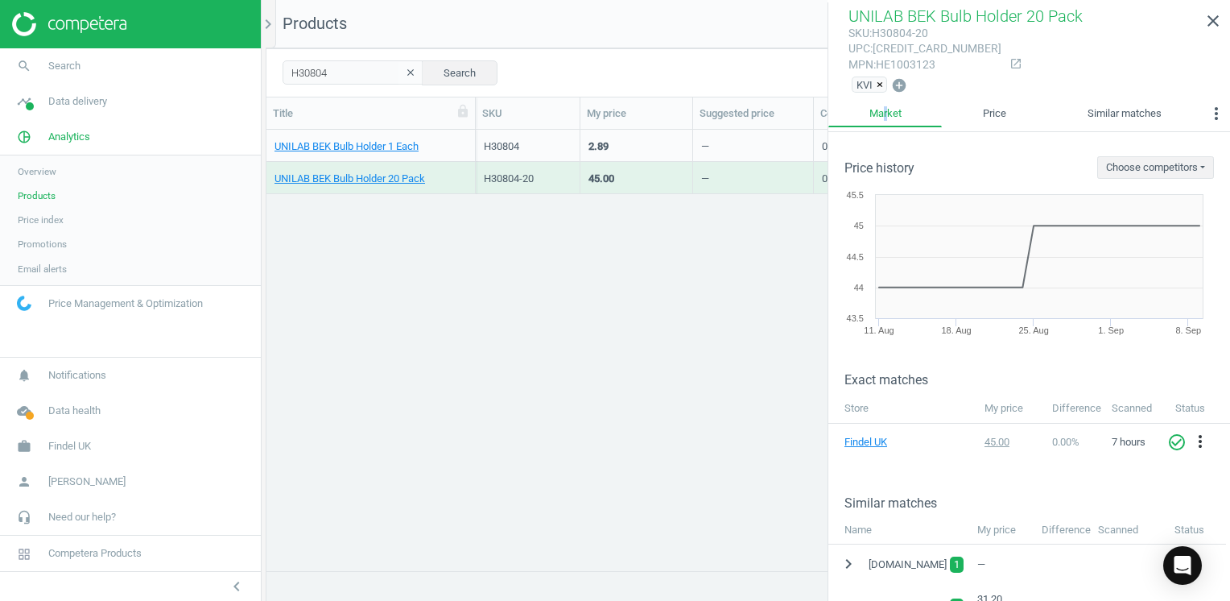
click at [885, 122] on link "Market" at bounding box center [885, 113] width 114 height 27
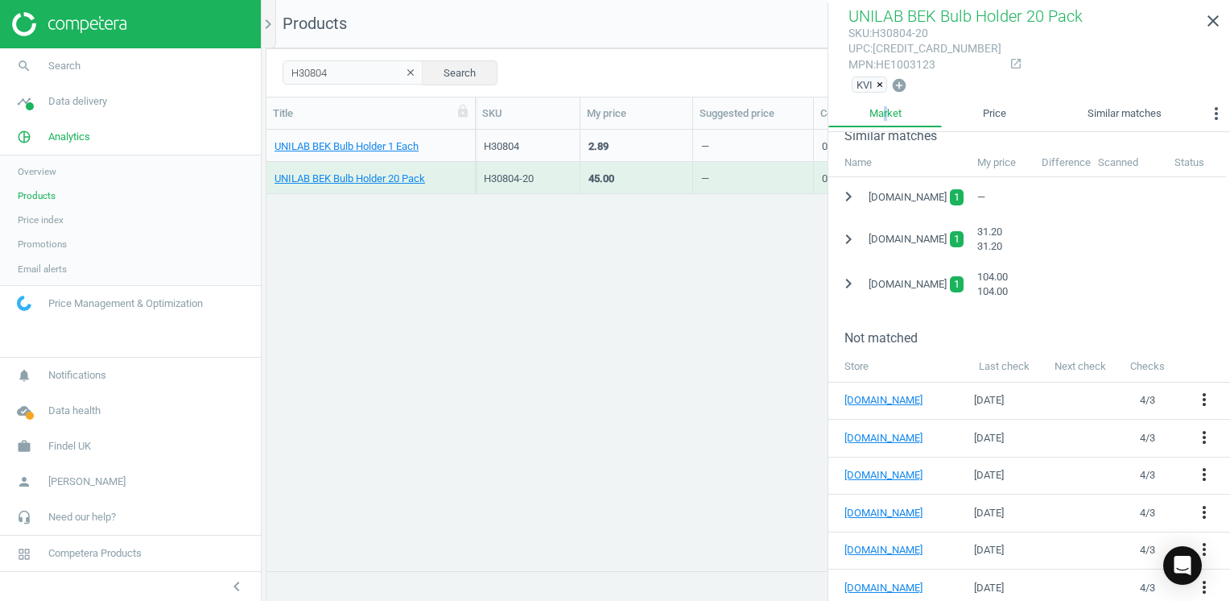
scroll to position [407, 0]
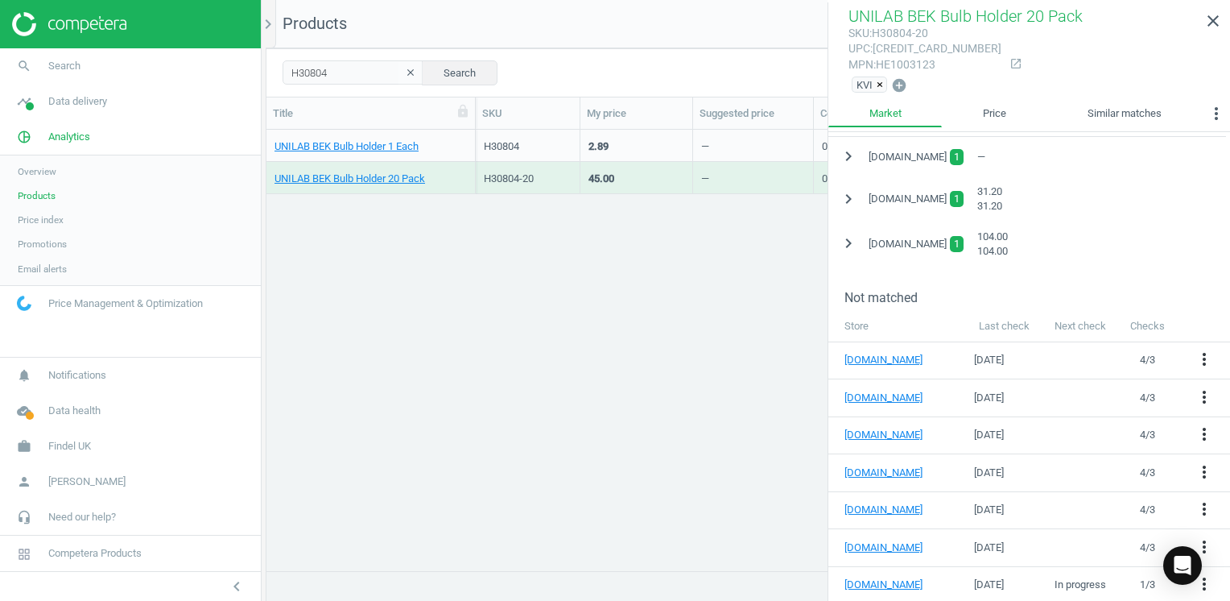
click at [642, 274] on div "UNILAB BEK Bulb Holder 1 Each H30804 2.89 — 0 arrow_downward 0 arrow_upward 1 a…" at bounding box center [748, 344] width 964 height 429
click at [489, 390] on div "UNILAB BEK Bulb Holder 1 Each H30804 2.89 — 0 arrow_downward 0 arrow_upward 1 a…" at bounding box center [748, 344] width 964 height 429
